Goal: Communication & Community: Answer question/provide support

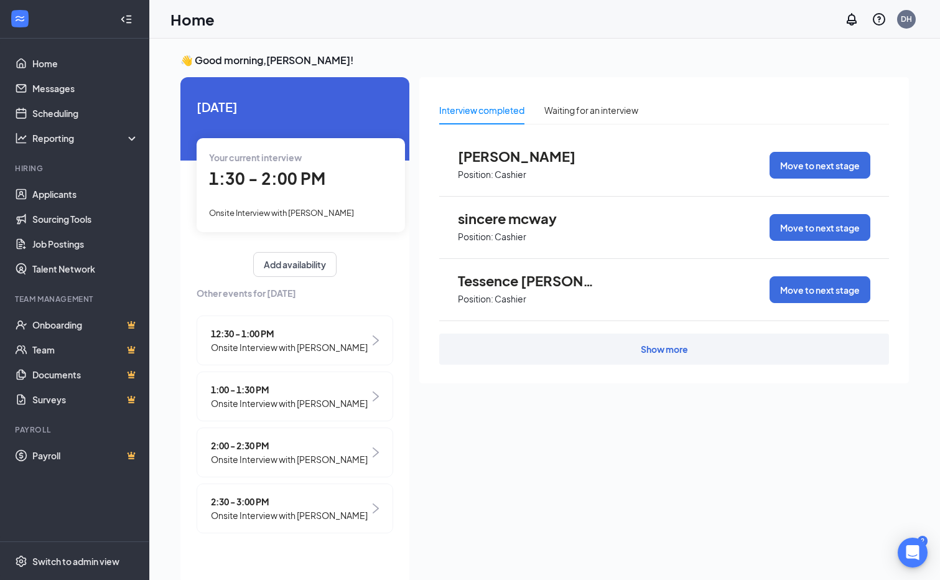
click at [298, 466] on span "Onsite Interview with [PERSON_NAME]" at bounding box center [289, 459] width 157 height 14
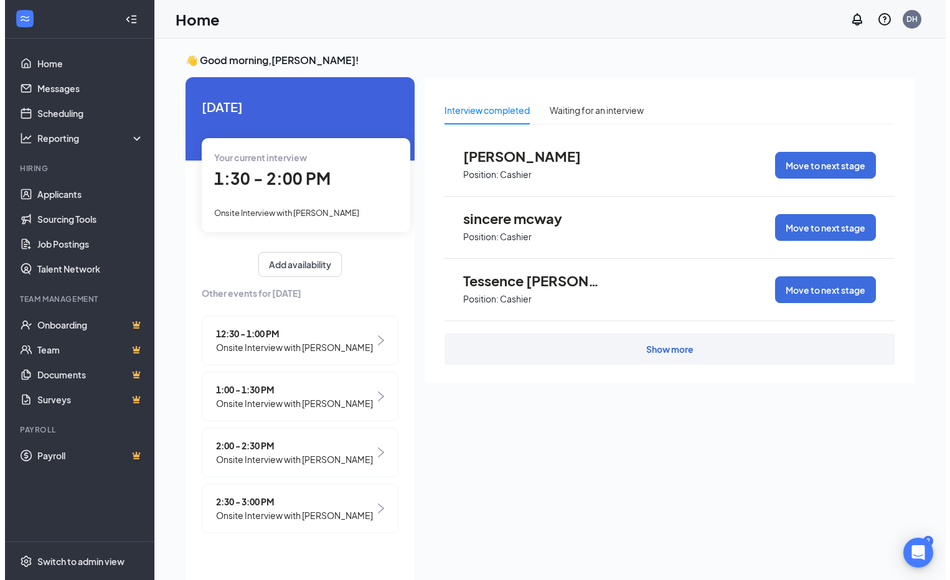
scroll to position [5, 0]
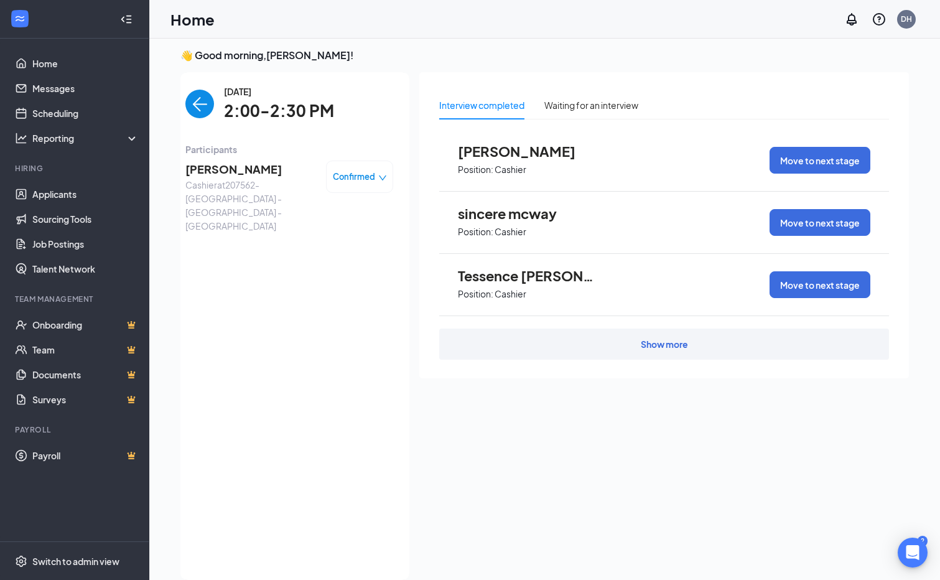
click at [260, 170] on span "[PERSON_NAME]" at bounding box center [250, 169] width 131 height 17
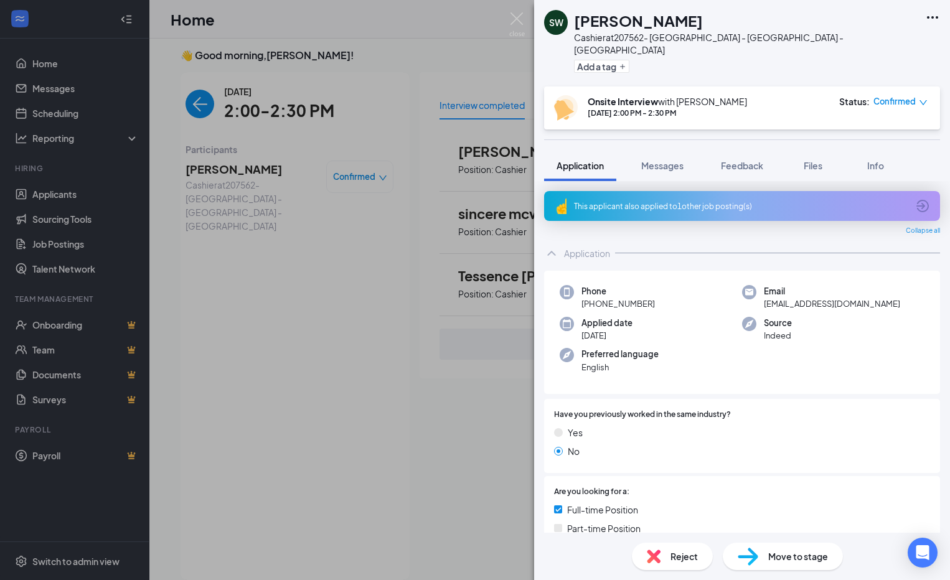
click at [312, 313] on div "SW [PERSON_NAME] Cashier at 207562- [GEOGRAPHIC_DATA] - [GEOGRAPHIC_DATA] - [GE…" at bounding box center [475, 290] width 950 height 580
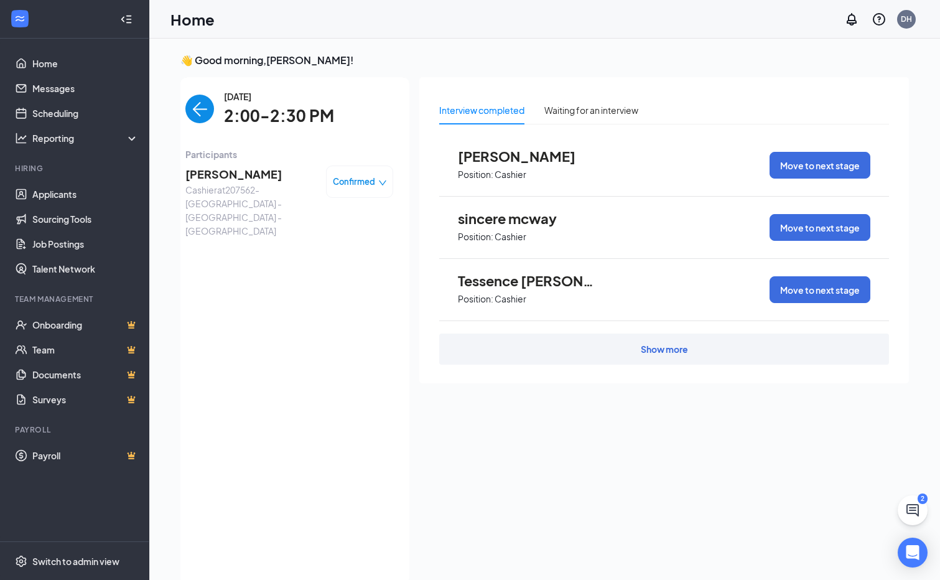
click at [657, 355] on div "Show more" at bounding box center [664, 349] width 47 height 12
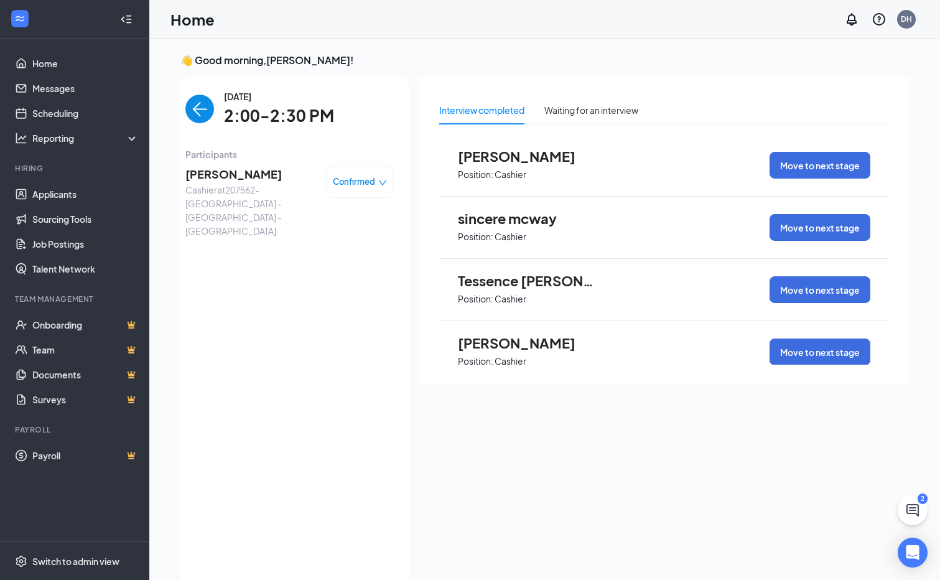
click at [357, 185] on span "Confirmed" at bounding box center [354, 181] width 42 height 12
click at [245, 173] on span "[PERSON_NAME]" at bounding box center [250, 174] width 131 height 17
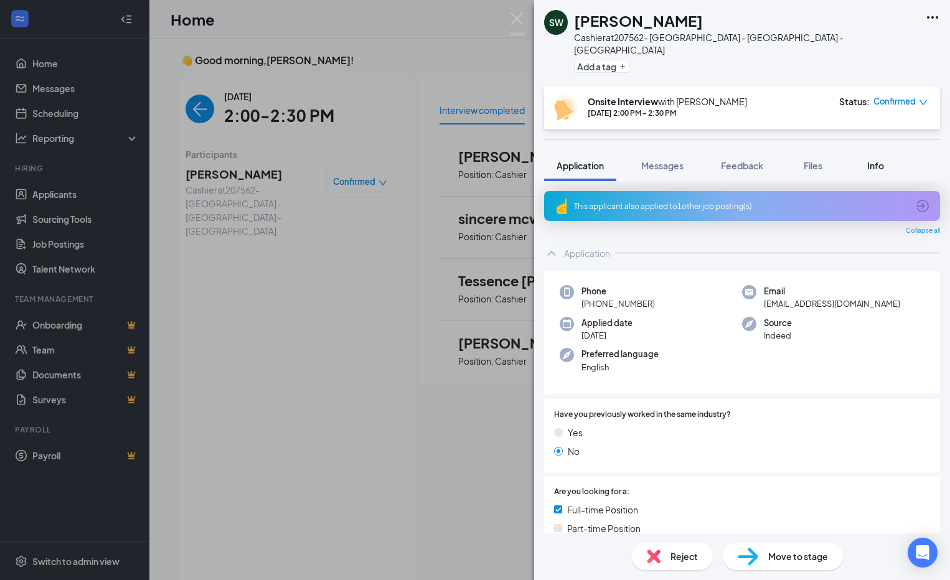
click at [879, 160] on span "Info" at bounding box center [875, 165] width 17 height 11
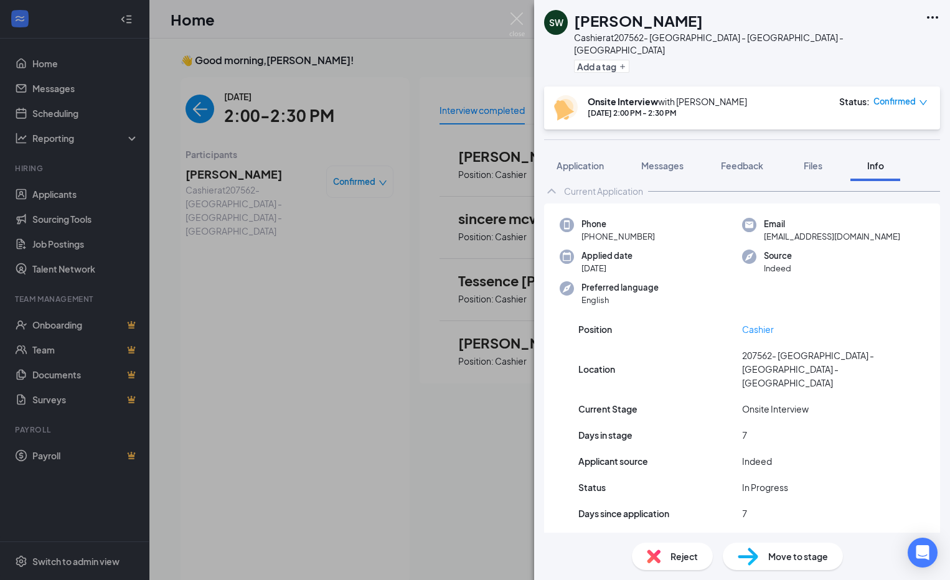
scroll to position [12, 0]
click at [928, 17] on icon "Ellipses" at bounding box center [932, 17] width 11 height 2
click at [832, 47] on link "View full application" at bounding box center [865, 46] width 134 height 12
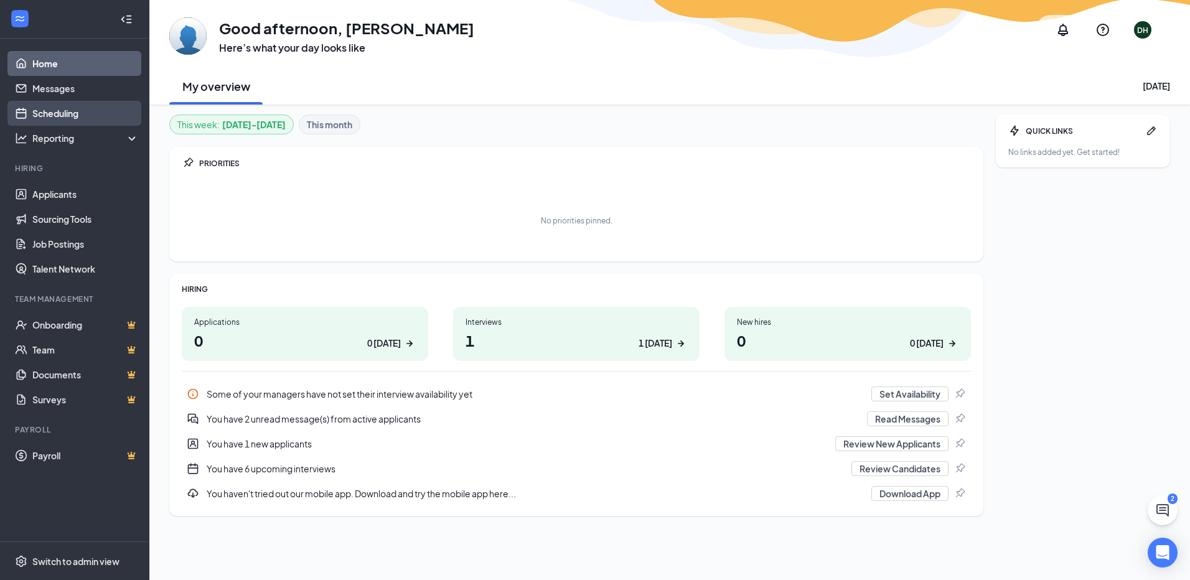
click at [68, 111] on link "Scheduling" at bounding box center [85, 113] width 106 height 25
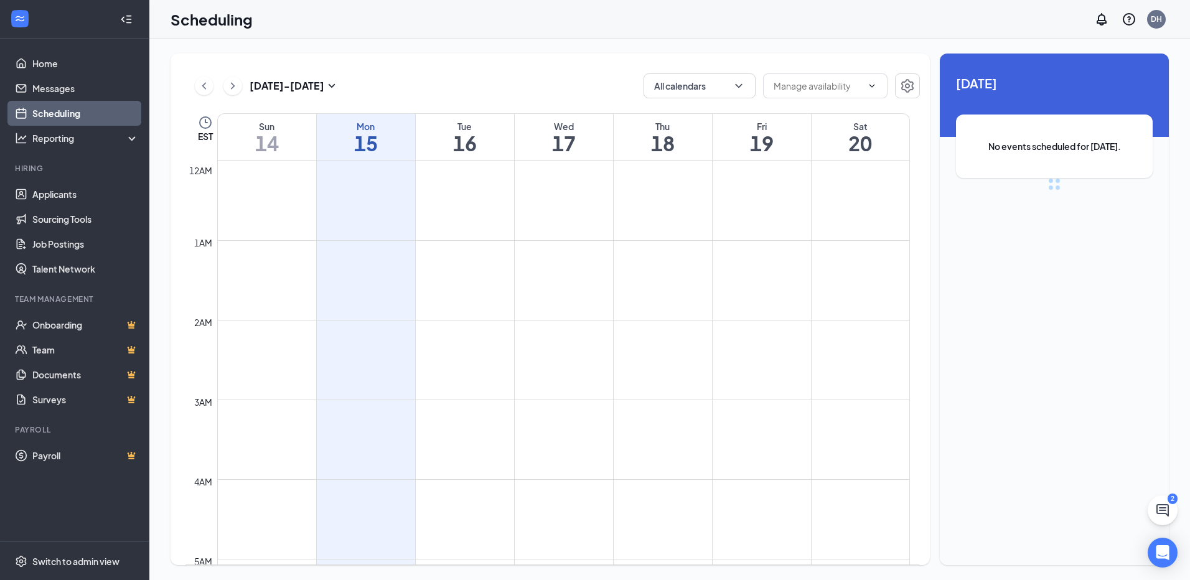
scroll to position [612, 0]
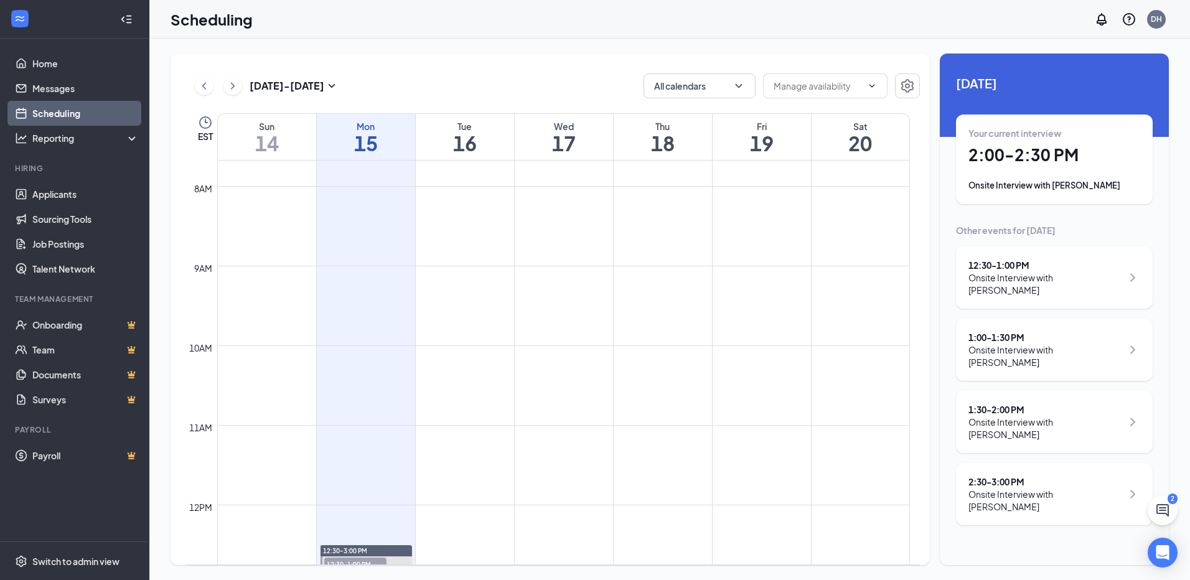
click at [1057, 488] on div "Onsite Interview with Zanajalah Barnes" at bounding box center [1045, 500] width 154 height 25
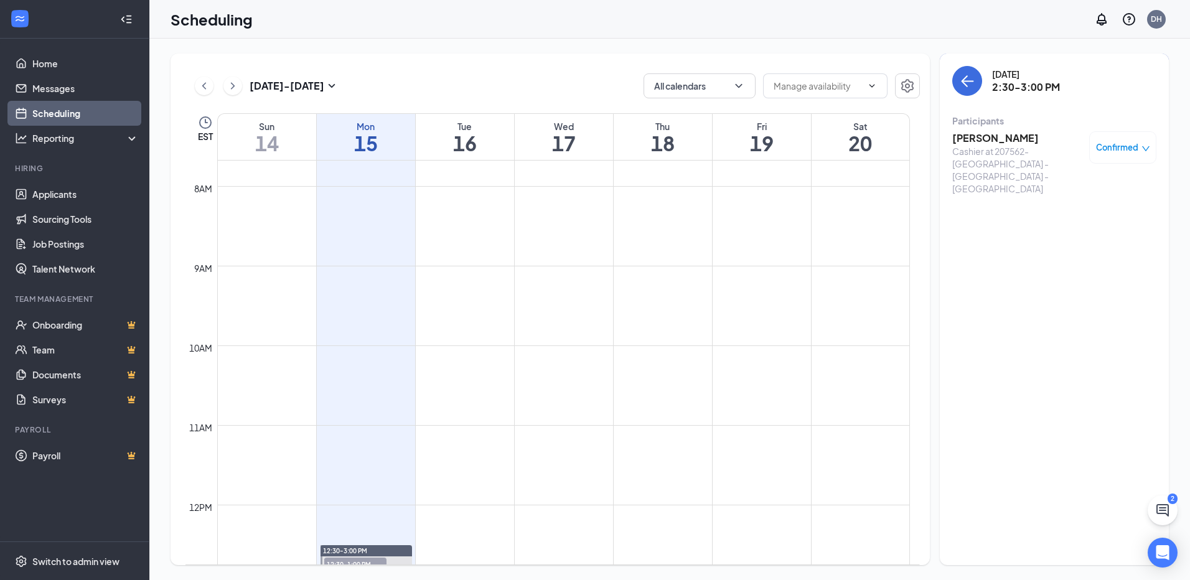
click at [1005, 143] on h3 "Zanajalah Barnes" at bounding box center [1017, 138] width 131 height 14
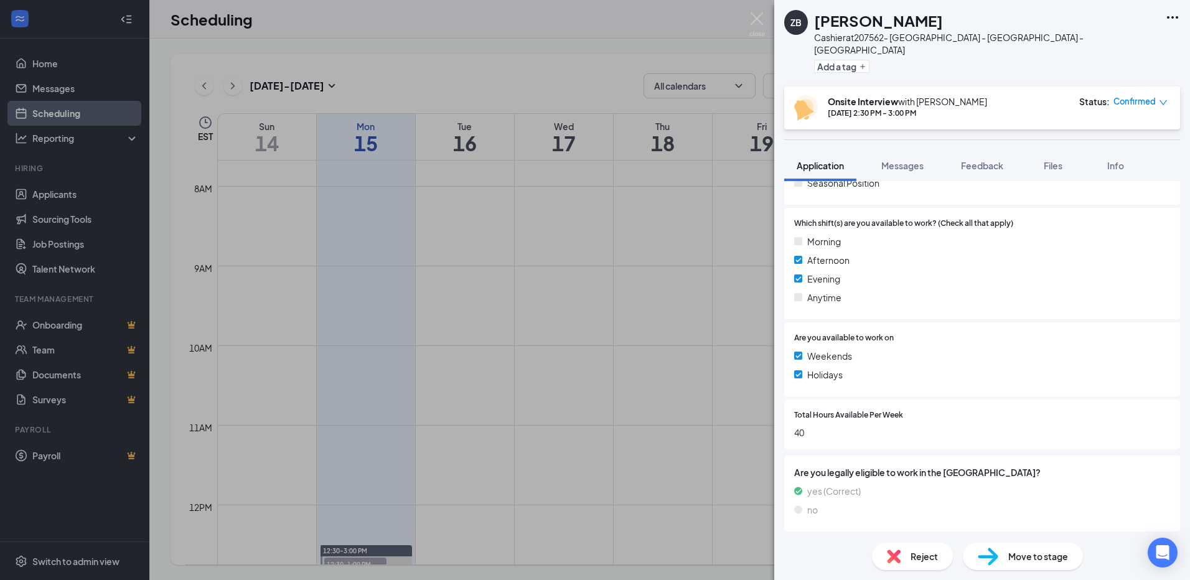
scroll to position [436, 0]
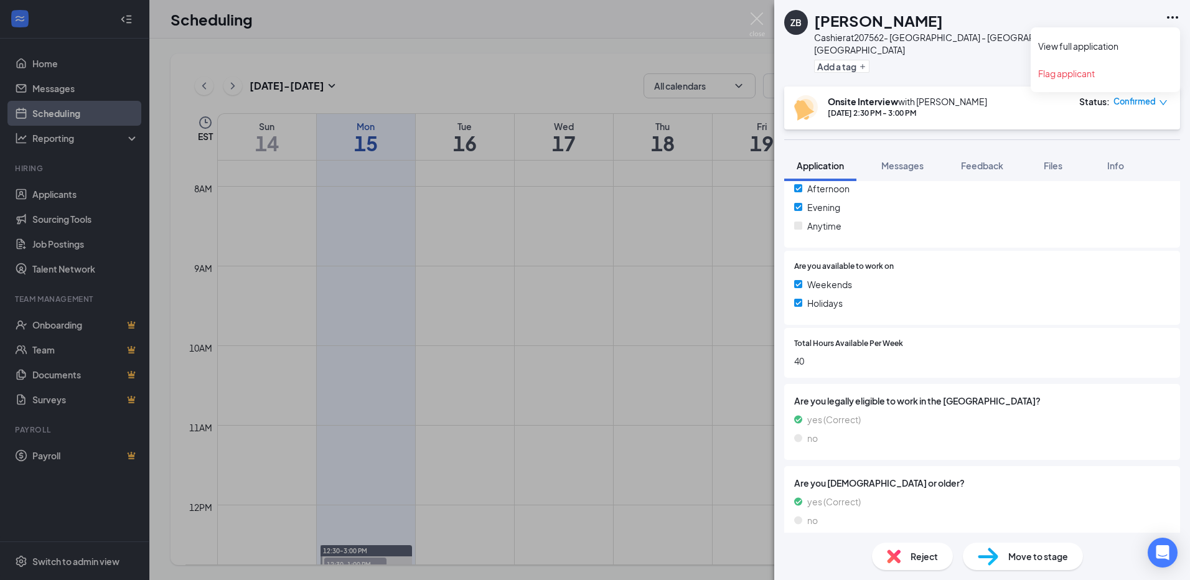
click at [1171, 14] on icon "Ellipses" at bounding box center [1172, 17] width 15 height 15
click at [1103, 42] on link "View full application" at bounding box center [1105, 46] width 134 height 12
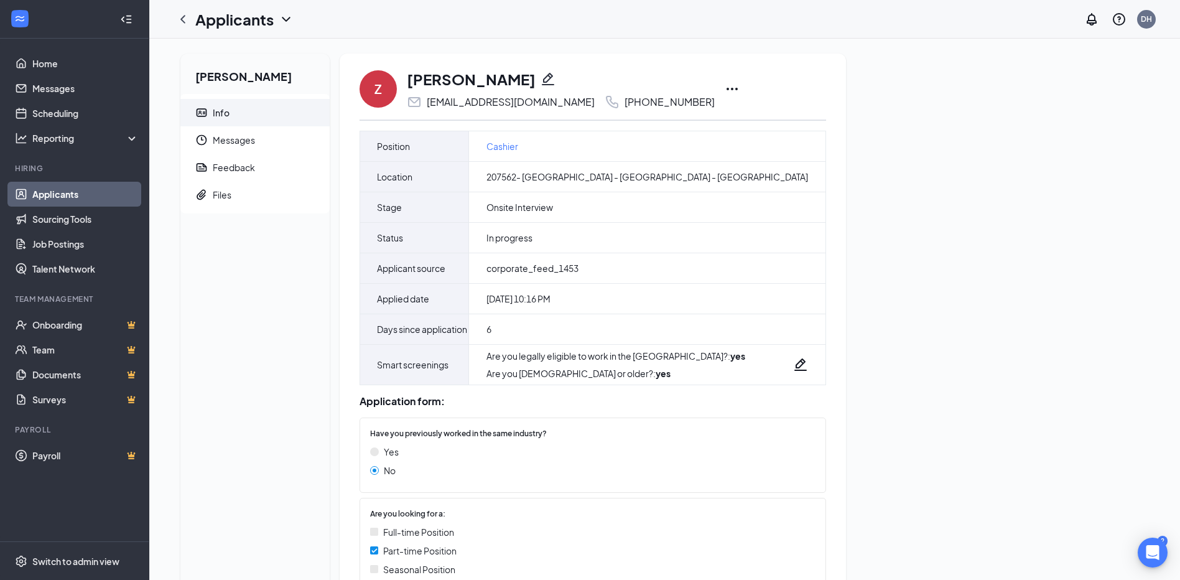
click at [725, 90] on icon "Ellipses" at bounding box center [732, 89] width 15 height 15
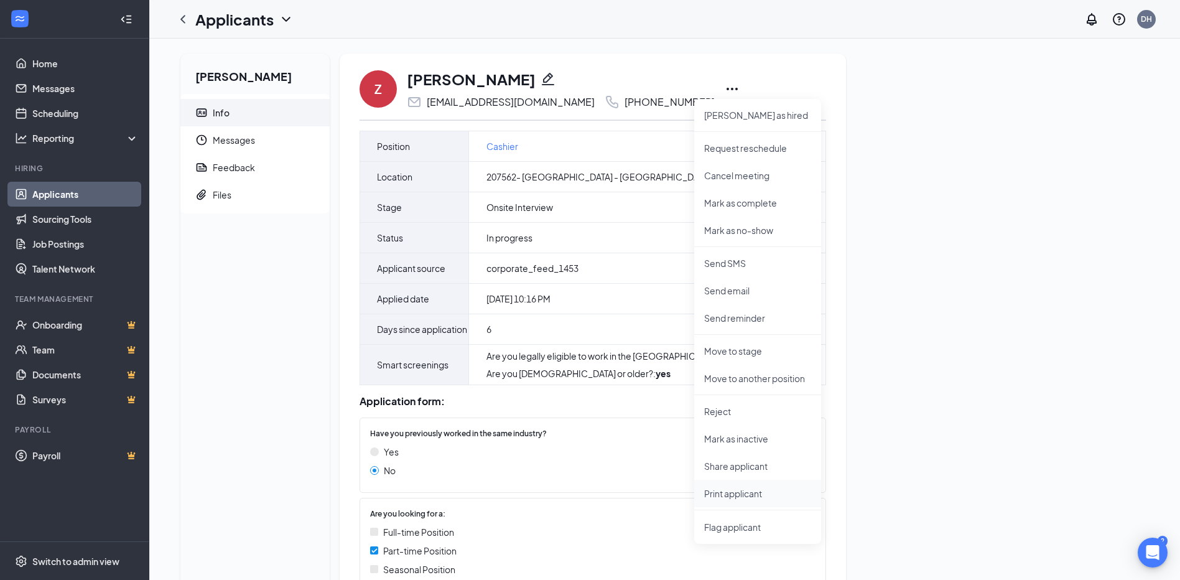
click at [765, 493] on p "Print applicant" at bounding box center [757, 493] width 107 height 12
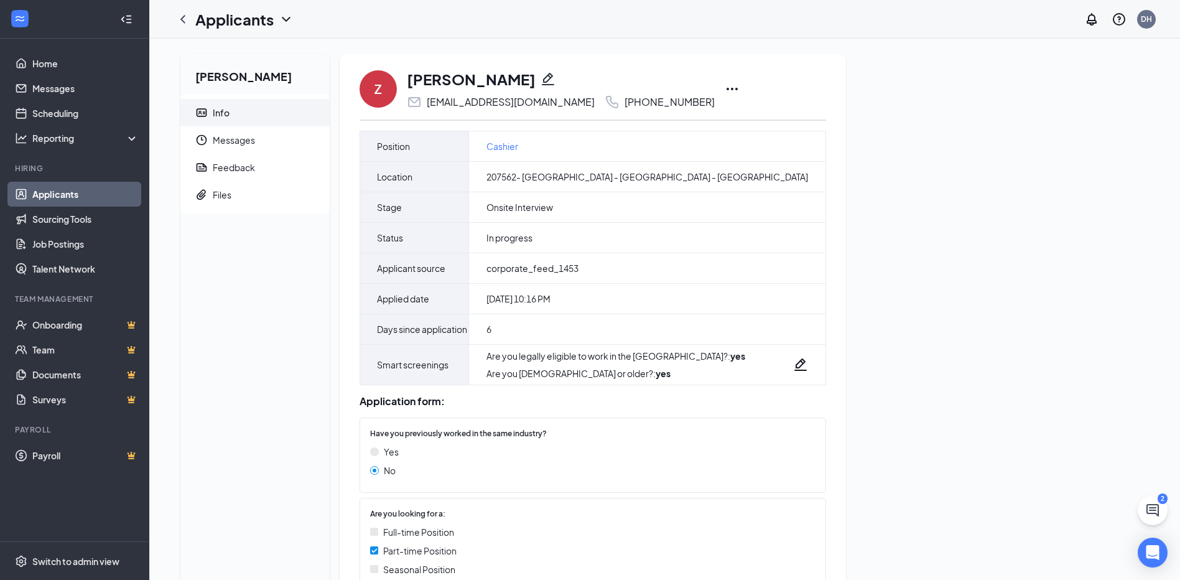
click at [725, 90] on icon "Ellipses" at bounding box center [732, 89] width 15 height 15
click at [975, 167] on div "Zanajalah Barnes Info Messages Feedback Files Z Zanajalah Barnes thebaddesttink…" at bounding box center [665, 465] width 989 height 822
click at [800, 191] on div "Zanajalah Barnes Info Messages Feedback Files Z Zanajalah Barnes thebaddesttink…" at bounding box center [665, 465] width 989 height 822
click at [238, 138] on span "Messages" at bounding box center [266, 139] width 107 height 27
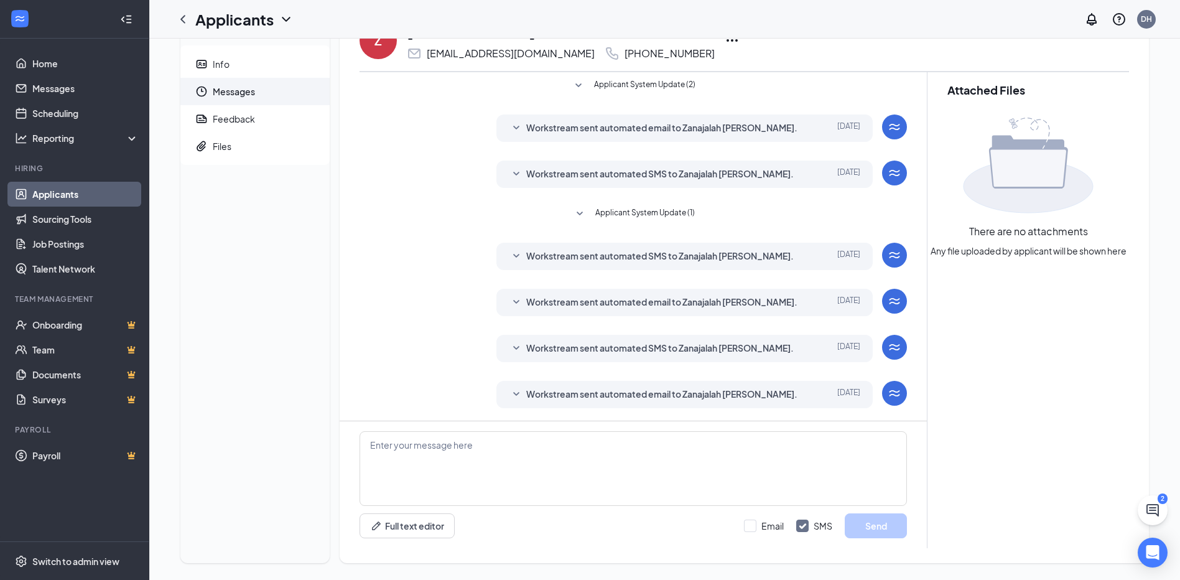
scroll to position [57, 0]
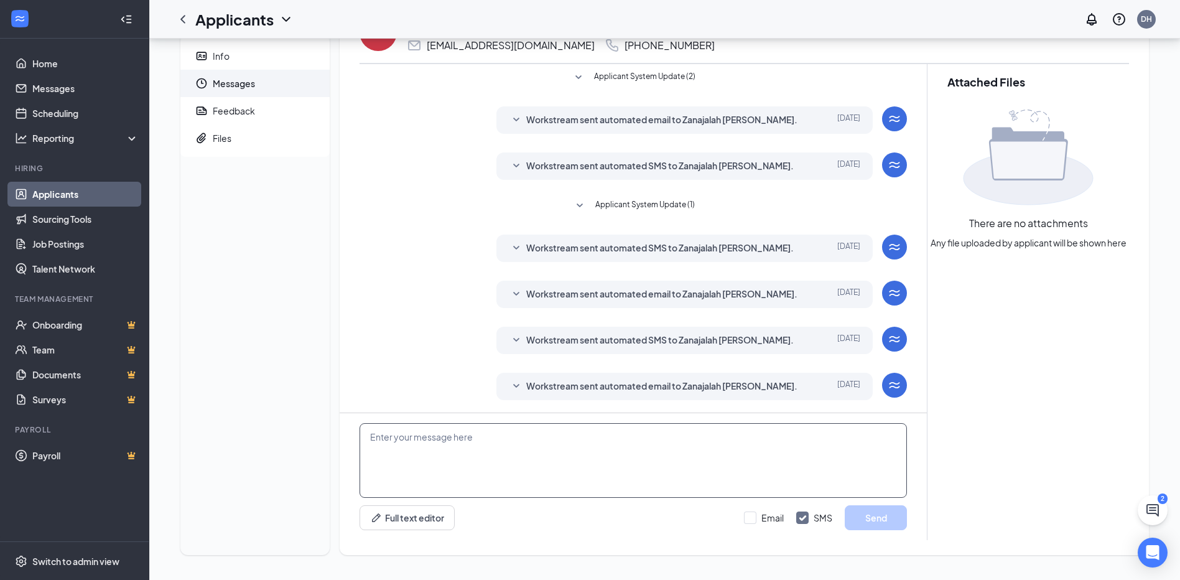
click at [564, 454] on textarea at bounding box center [634, 460] width 548 height 75
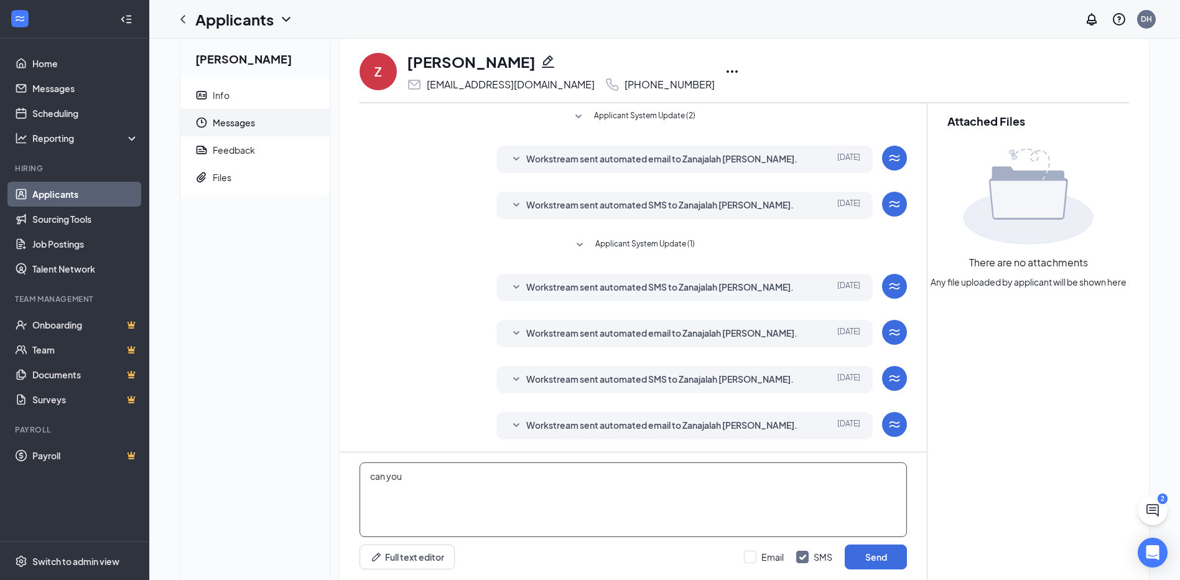
scroll to position [0, 0]
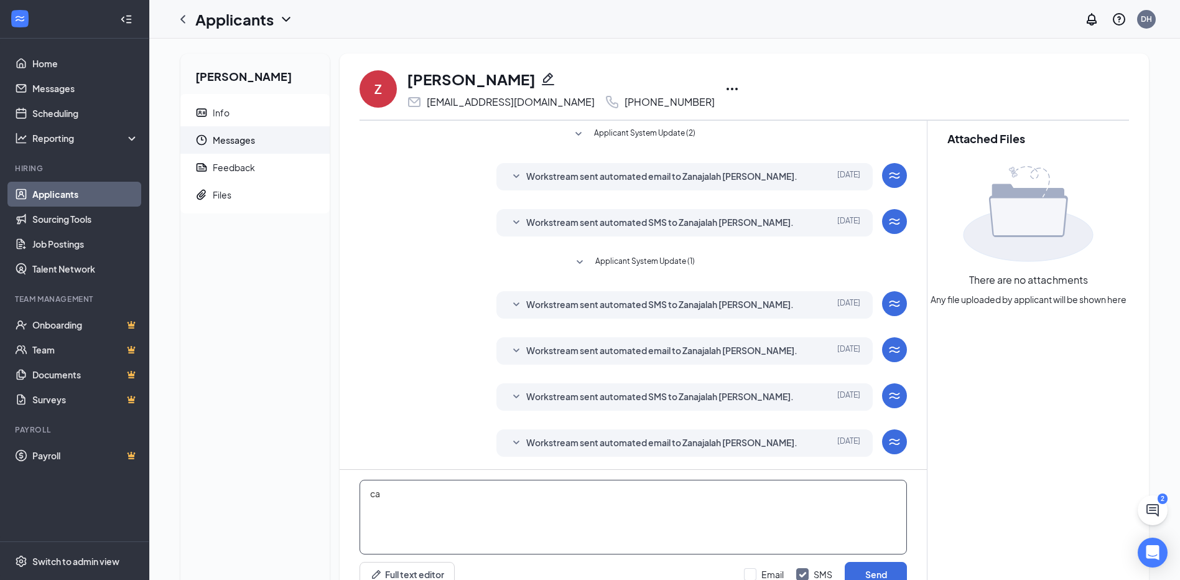
type textarea "c"
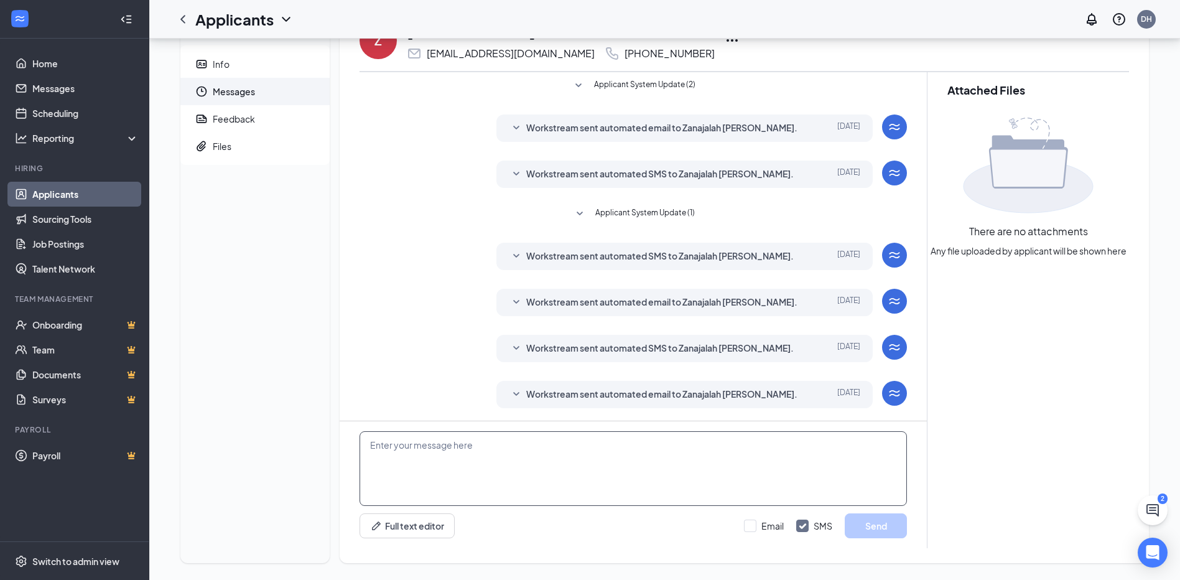
scroll to position [57, 0]
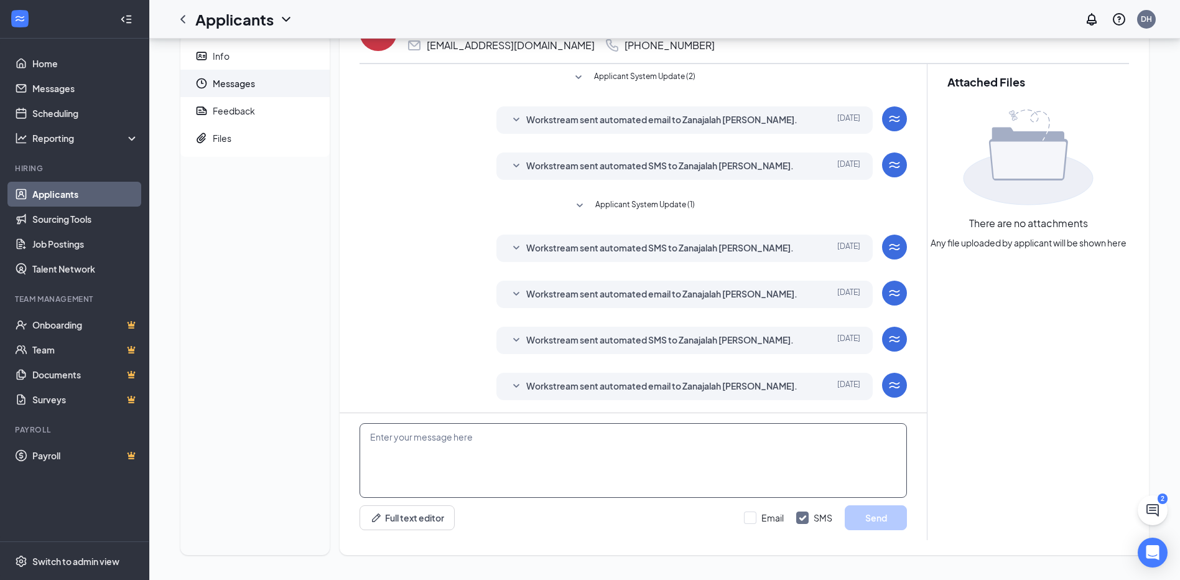
click at [523, 457] on textarea at bounding box center [634, 460] width 548 height 75
click at [438, 454] on textarea at bounding box center [634, 460] width 548 height 75
type textarea "can you come back for a second interveiw at 5:45"
drag, startPoint x: 877, startPoint y: 517, endPoint x: 901, endPoint y: 513, distance: 24.6
click at [887, 516] on button "Send" at bounding box center [876, 517] width 62 height 25
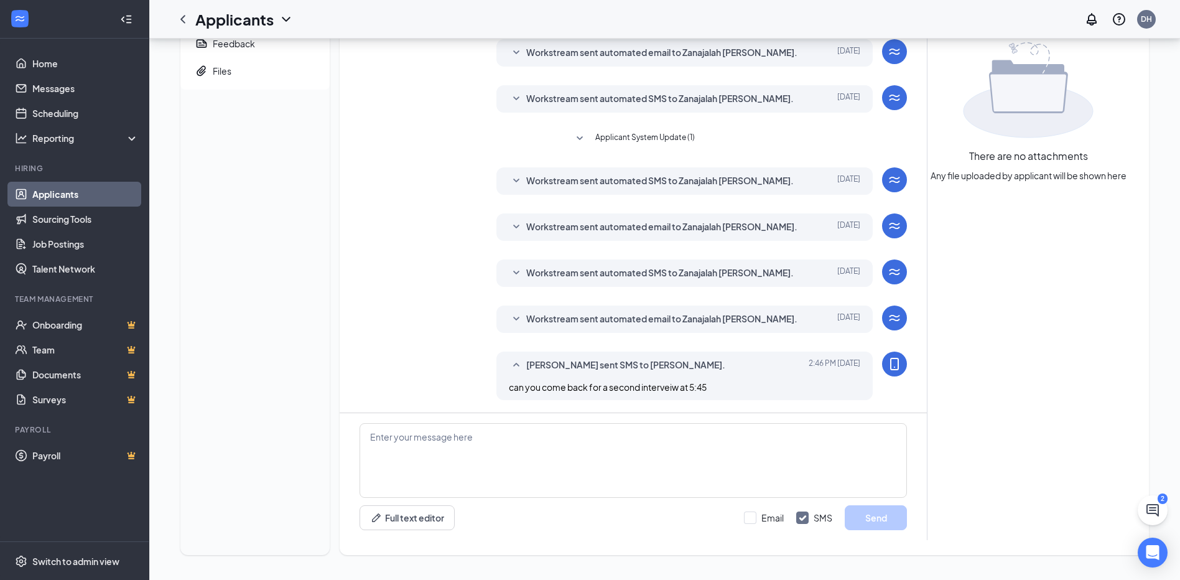
scroll to position [0, 0]
